Goal: Information Seeking & Learning: Learn about a topic

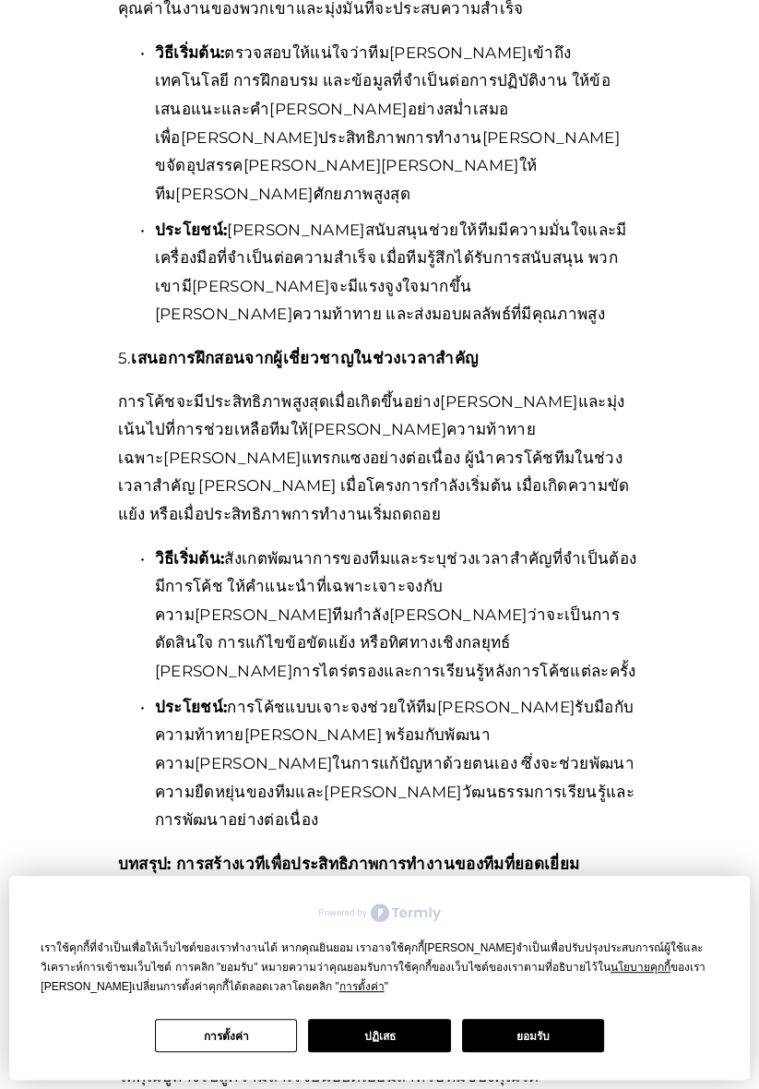
scroll to position [3938, 0]
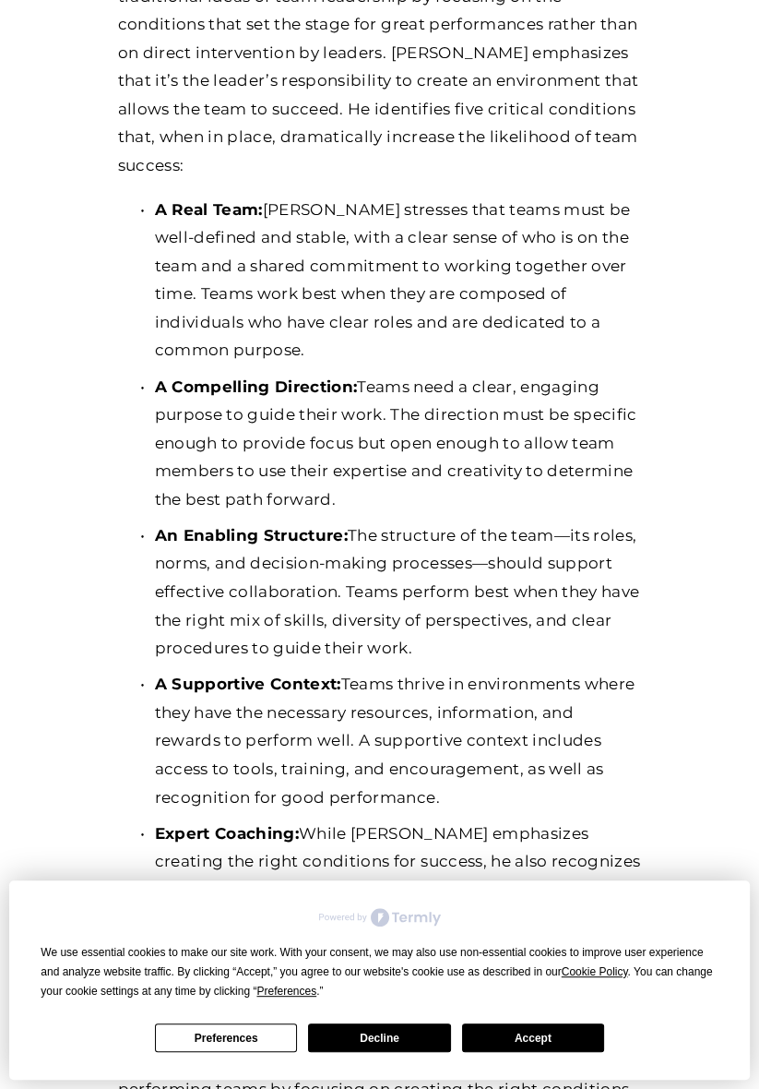
scroll to position [1006, 0]
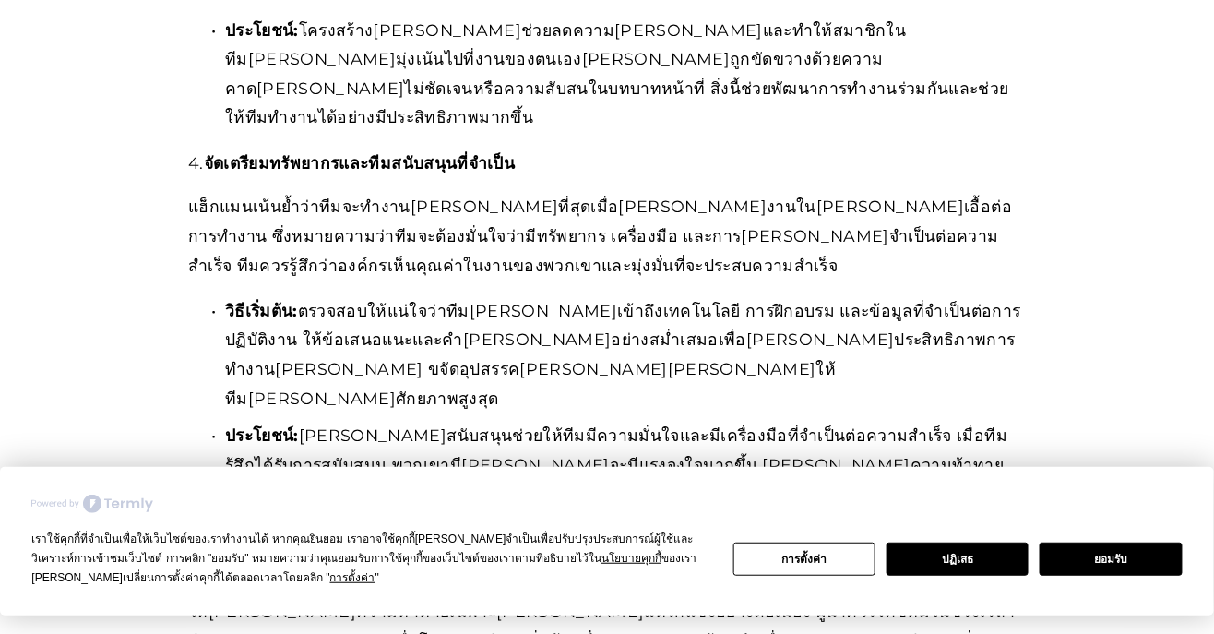
scroll to position [2707, 0]
